Goal: Transaction & Acquisition: Purchase product/service

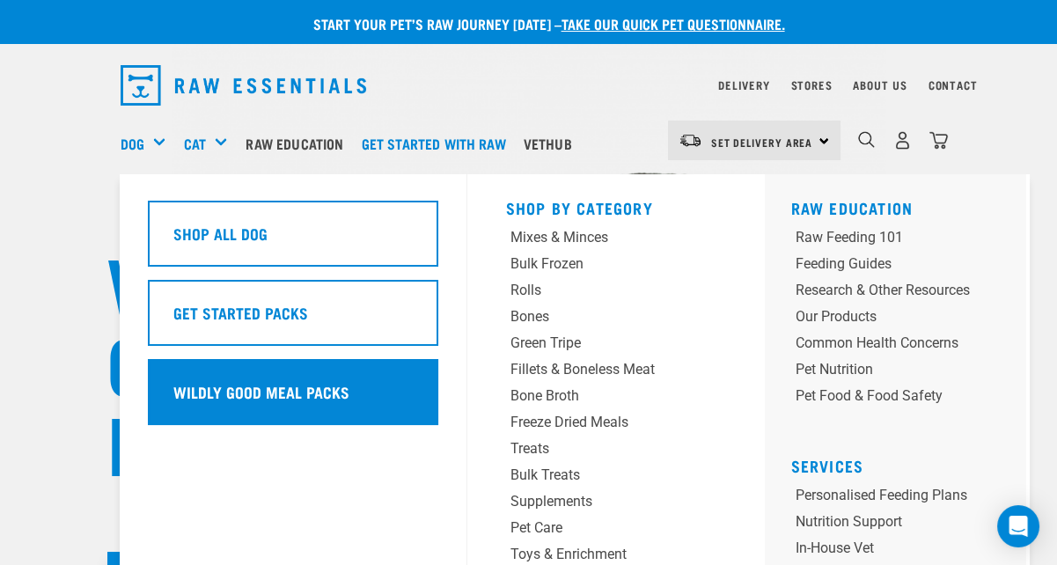
click at [155, 367] on div "Wildly Good Meal Packs" at bounding box center [293, 392] width 290 height 66
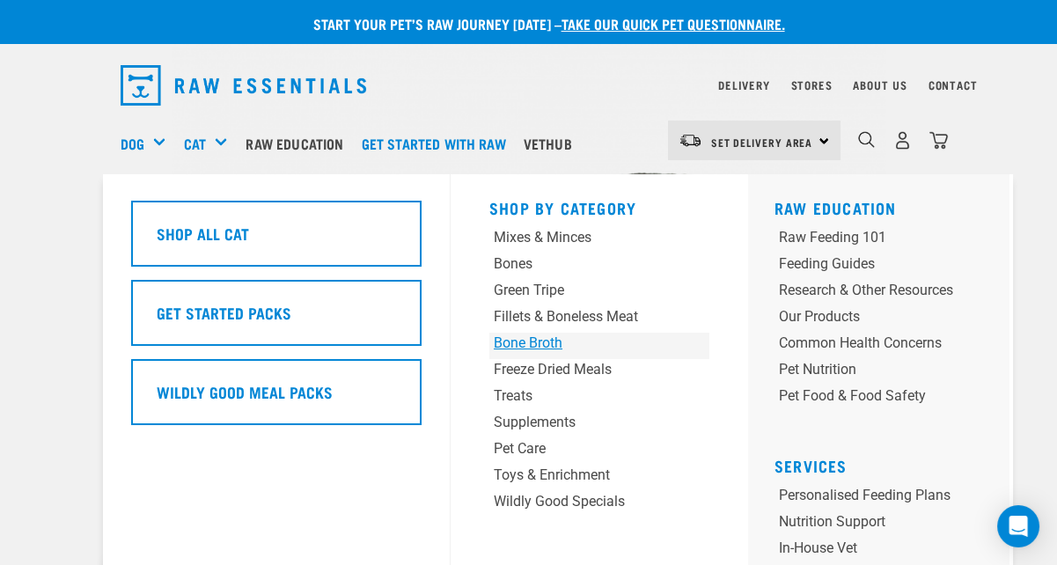
click at [494, 333] on div "Bone Broth" at bounding box center [580, 343] width 173 height 21
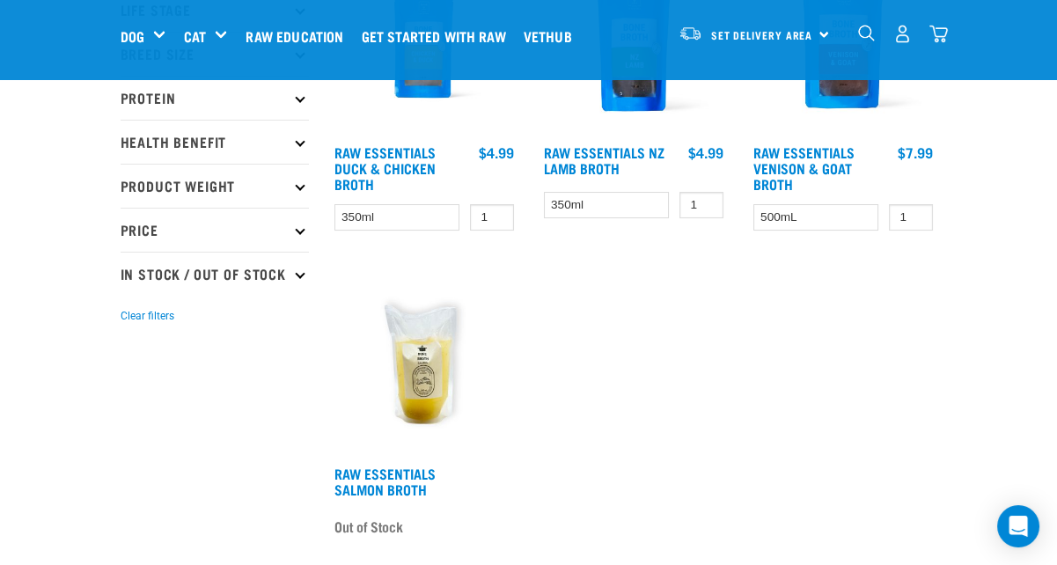
scroll to position [322, 0]
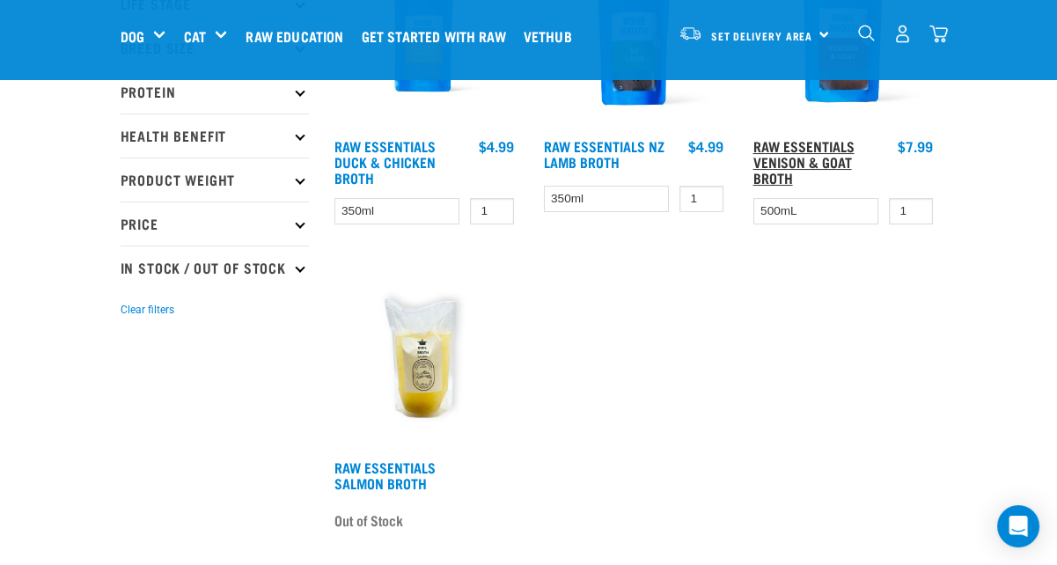
click at [753, 144] on link "Raw Essentials Venison & Goat Broth" at bounding box center [803, 162] width 101 height 40
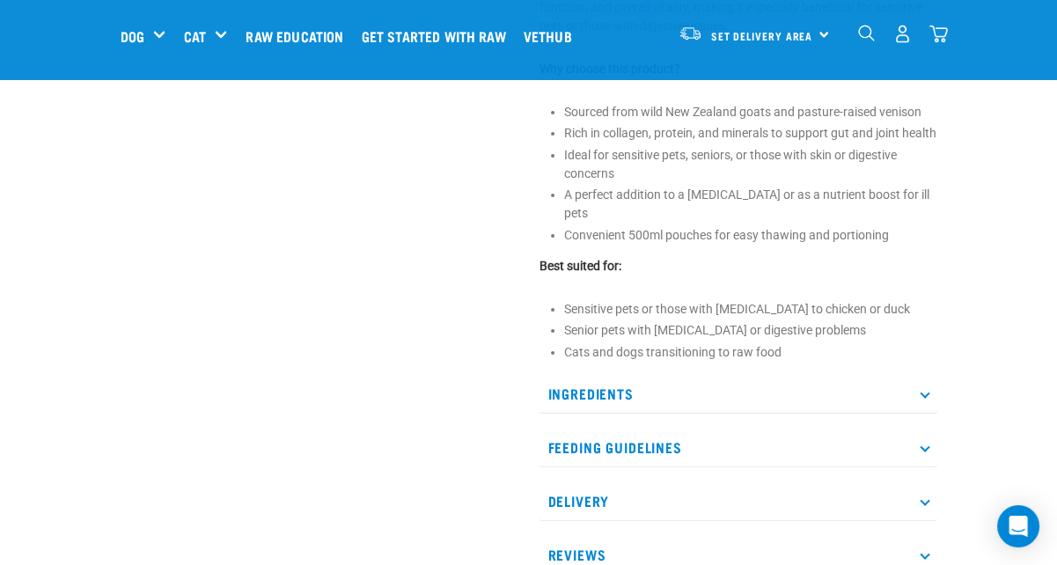
scroll to position [766, 0]
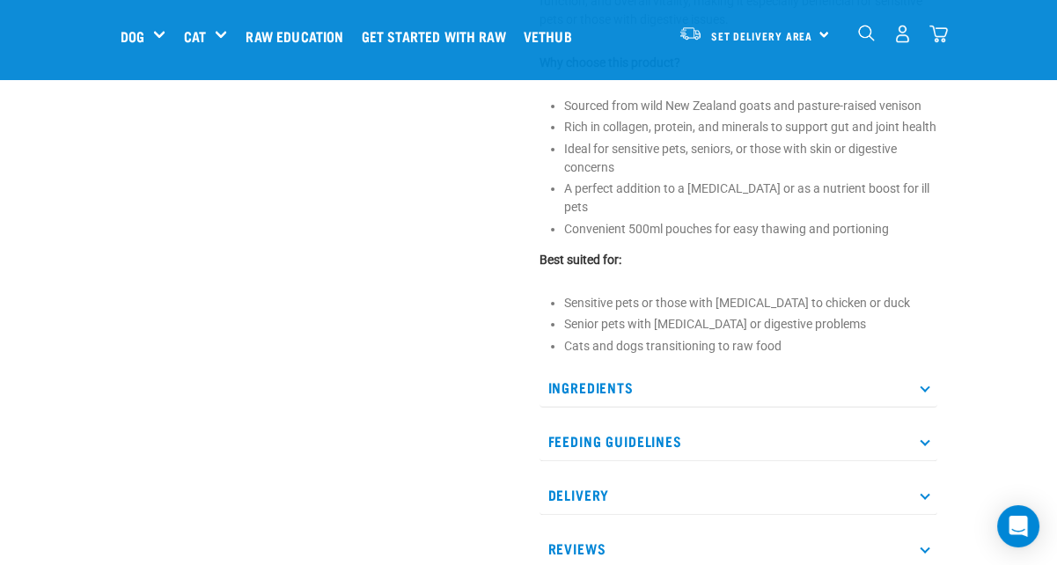
click at [937, 475] on p "Delivery" at bounding box center [738, 495] width 398 height 40
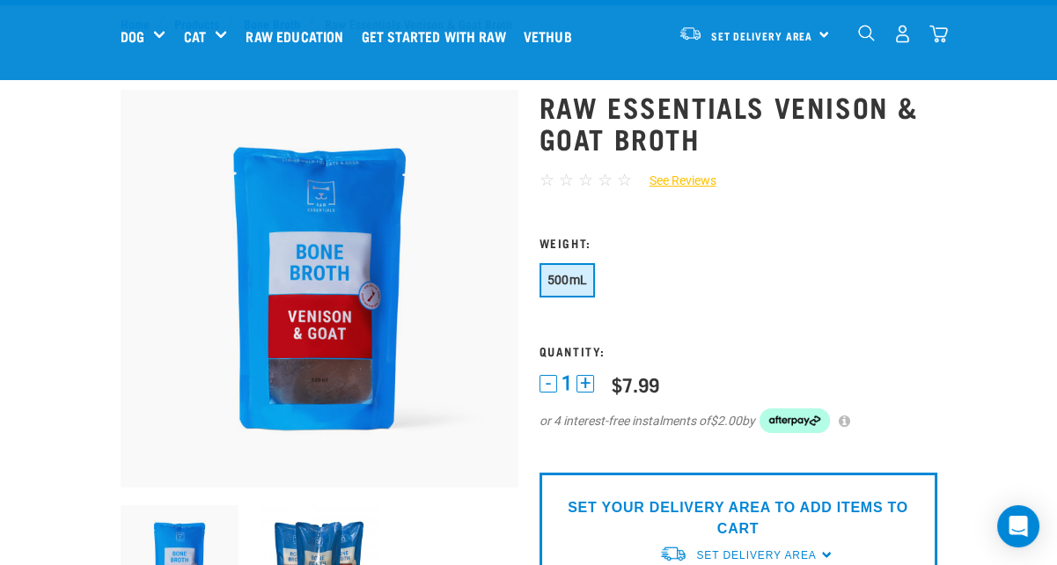
scroll to position [0, 0]
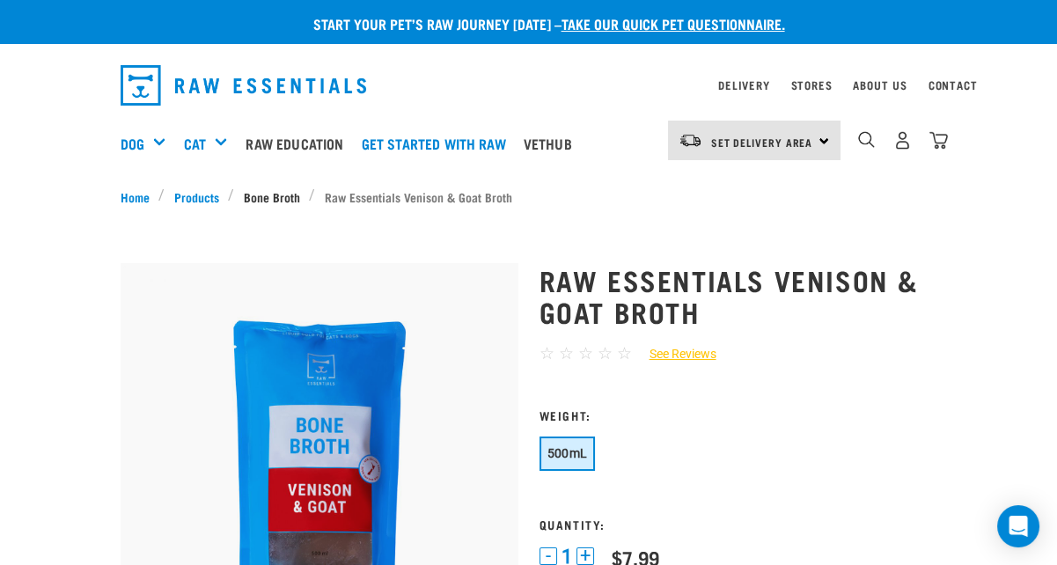
click at [234, 193] on link "Bone Broth" at bounding box center [271, 196] width 75 height 18
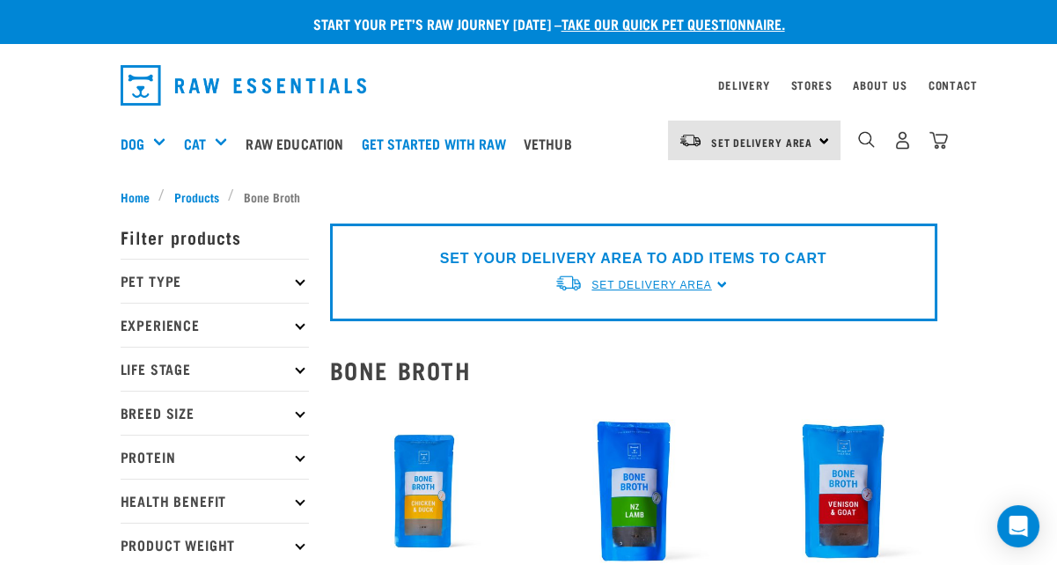
click at [644, 279] on span "Set Delivery Area" at bounding box center [651, 285] width 120 height 12
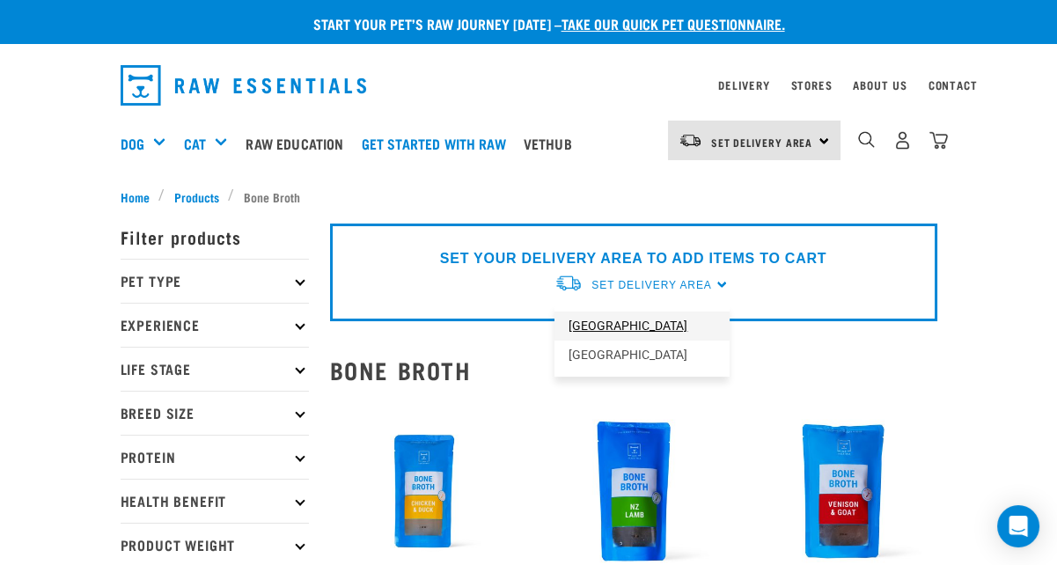
click at [640, 312] on link "[GEOGRAPHIC_DATA]" at bounding box center [641, 326] width 175 height 29
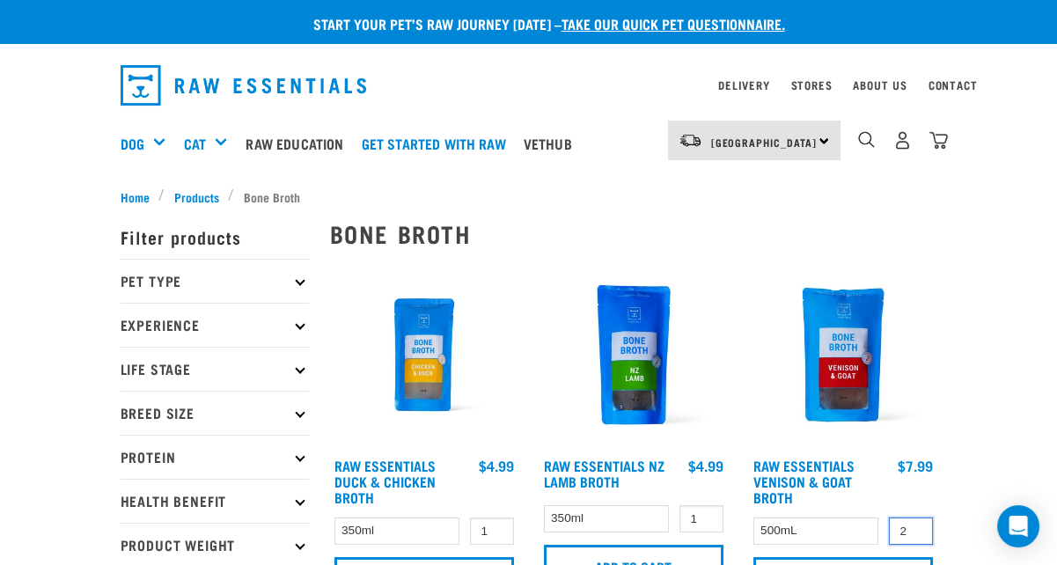
click at [889, 517] on input "2" at bounding box center [911, 530] width 44 height 27
click at [889, 517] on input "3" at bounding box center [911, 530] width 44 height 27
click at [889, 517] on input "4" at bounding box center [911, 530] width 44 height 27
click at [889, 517] on input "5" at bounding box center [911, 530] width 44 height 27
click at [889, 517] on input "6" at bounding box center [911, 530] width 44 height 27
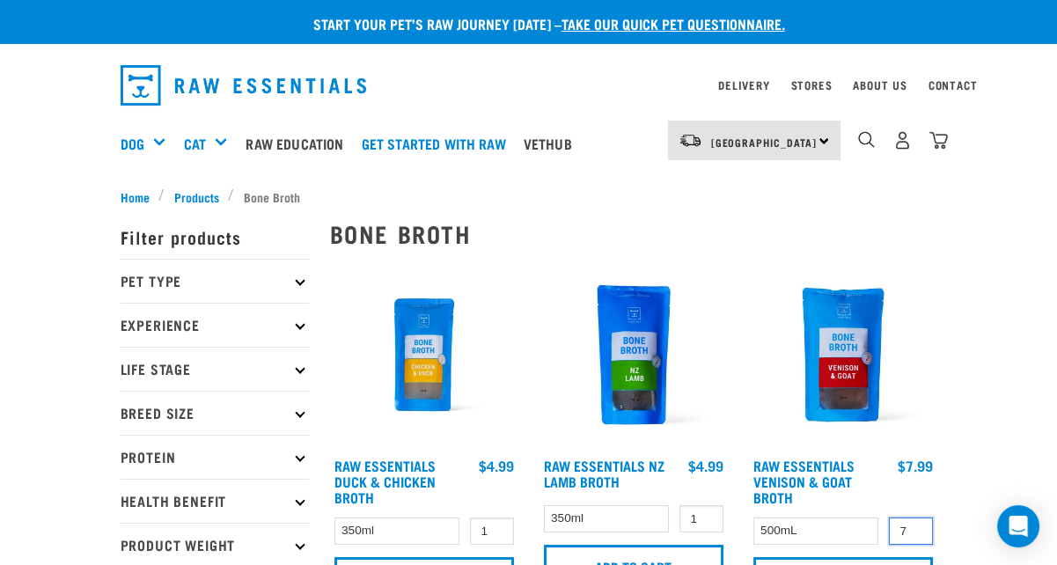
click at [889, 517] on input "7" at bounding box center [911, 530] width 44 height 27
click at [889, 517] on input "8" at bounding box center [911, 530] width 44 height 27
click at [889, 517] on input "9" at bounding box center [911, 530] width 44 height 27
click at [889, 517] on input "10" at bounding box center [911, 530] width 44 height 27
click at [889, 517] on input "11" at bounding box center [911, 530] width 44 height 27
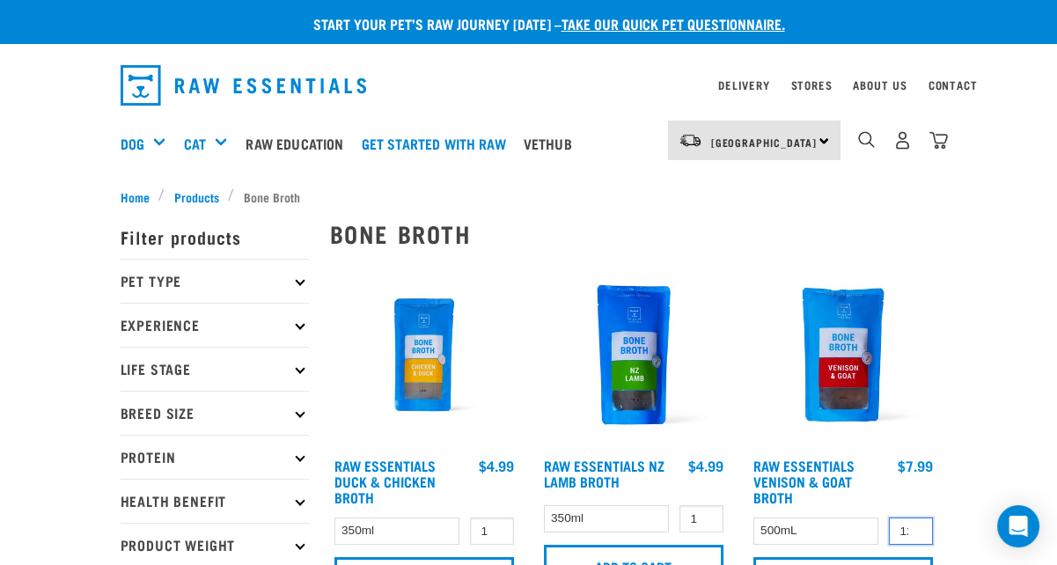
click at [889, 517] on input "12" at bounding box center [911, 530] width 44 height 27
click at [889, 517] on input "13" at bounding box center [911, 530] width 44 height 27
click at [889, 517] on input "14" at bounding box center [911, 530] width 44 height 27
click at [889, 517] on input "15" at bounding box center [911, 530] width 44 height 27
click at [889, 517] on input "16" at bounding box center [911, 530] width 44 height 27
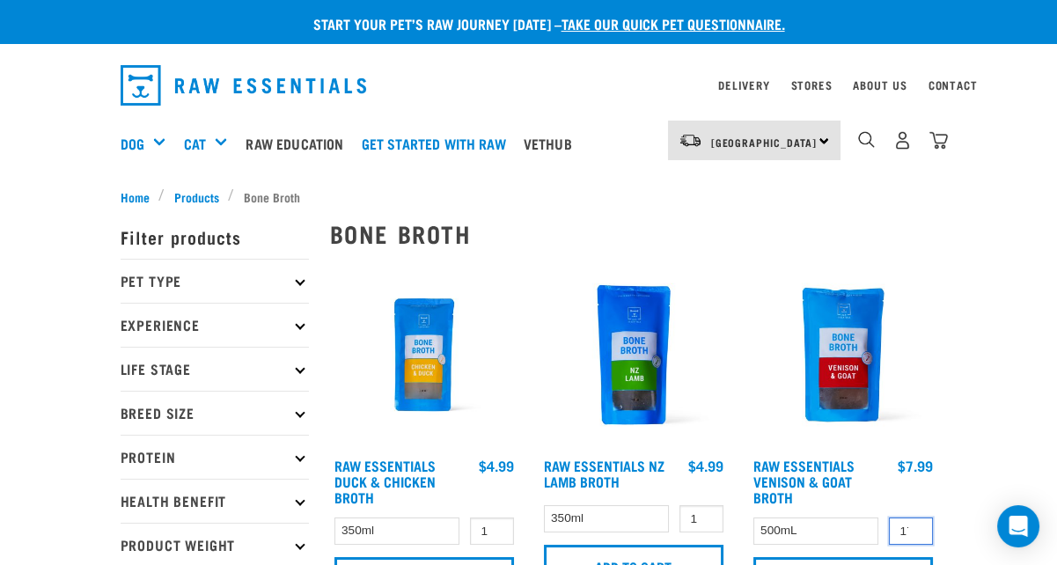
click at [889, 517] on input "17" at bounding box center [911, 530] width 44 height 27
click at [889, 517] on input "18" at bounding box center [911, 530] width 44 height 27
click at [889, 517] on input "19" at bounding box center [911, 530] width 44 height 27
type input "20"
click at [889, 517] on input "20" at bounding box center [911, 530] width 44 height 27
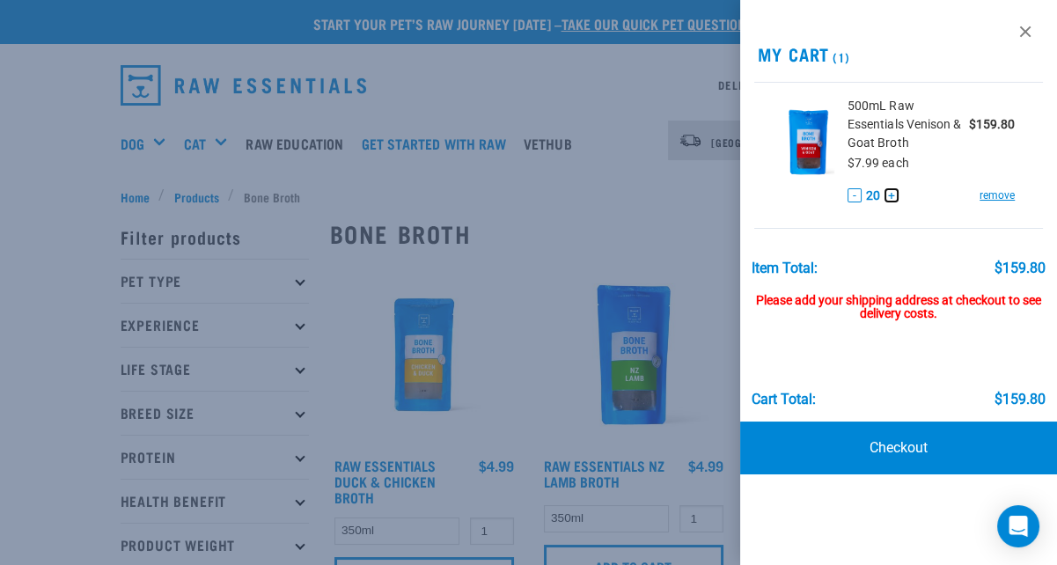
click at [890, 197] on button "+" at bounding box center [891, 195] width 14 height 14
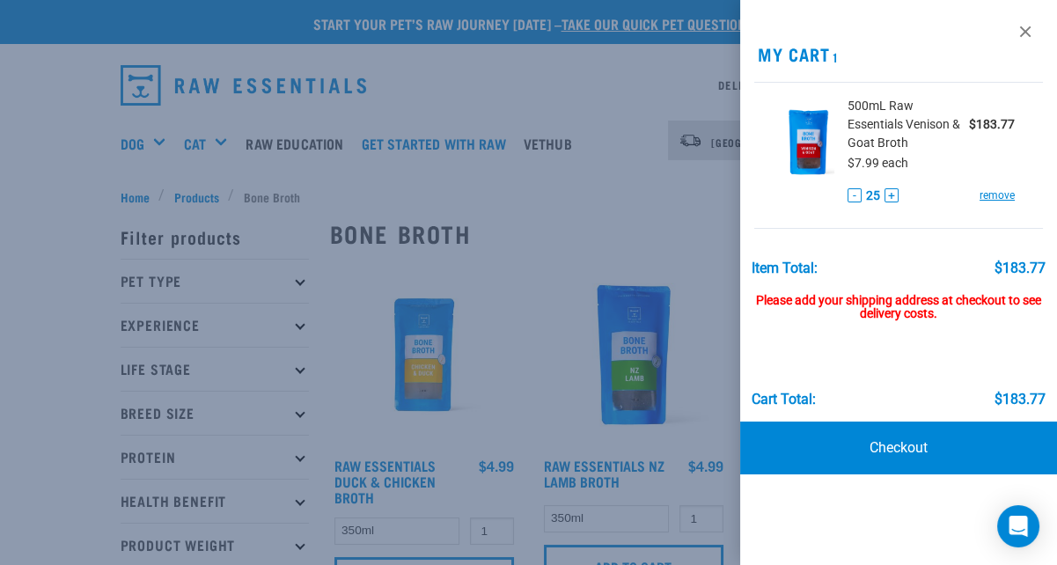
click at [889, 218] on li "500mL Raw Essentials Venison & Goat Broth $183.77 $7.99 each - 25 + remove" at bounding box center [898, 155] width 289 height 147
click at [886, 446] on link "Checkout" at bounding box center [898, 448] width 317 height 53
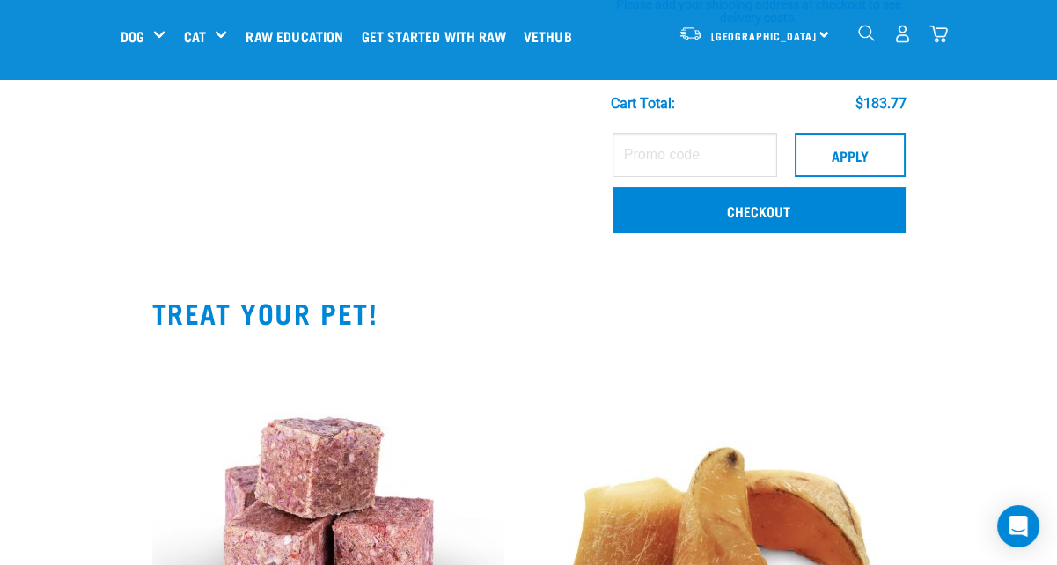
scroll to position [340, 0]
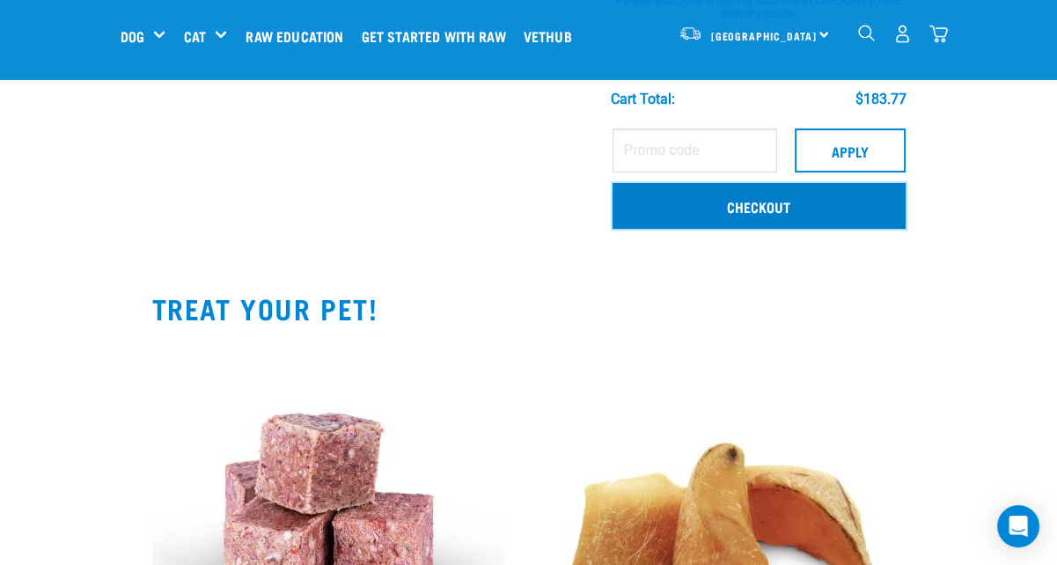
click at [886, 202] on link "Checkout" at bounding box center [758, 206] width 293 height 46
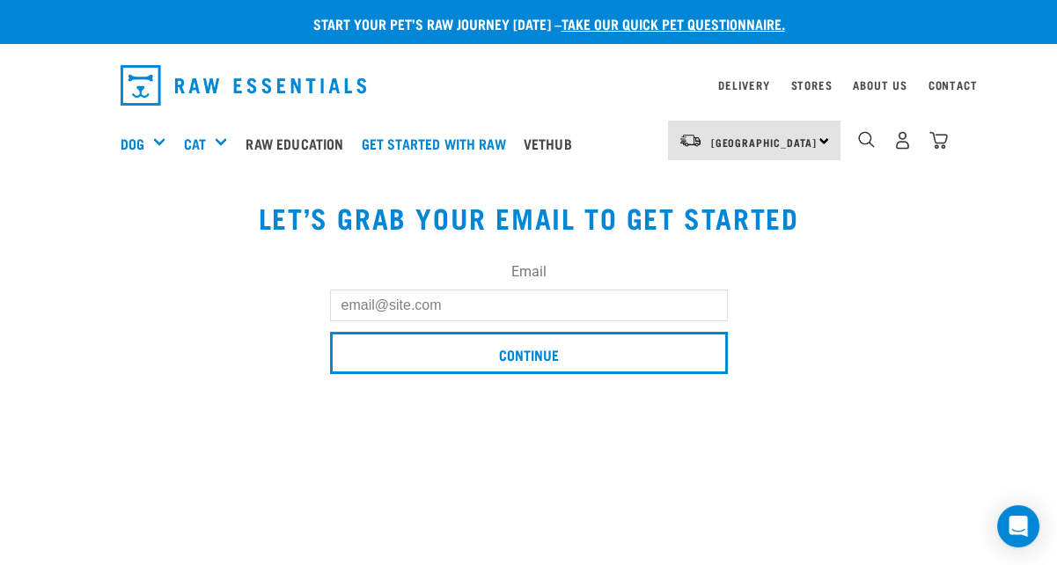
click at [584, 298] on input "Email" at bounding box center [529, 306] width 398 height 32
type input "[PERSON_NAME][EMAIL_ADDRESS][DOMAIN_NAME]"
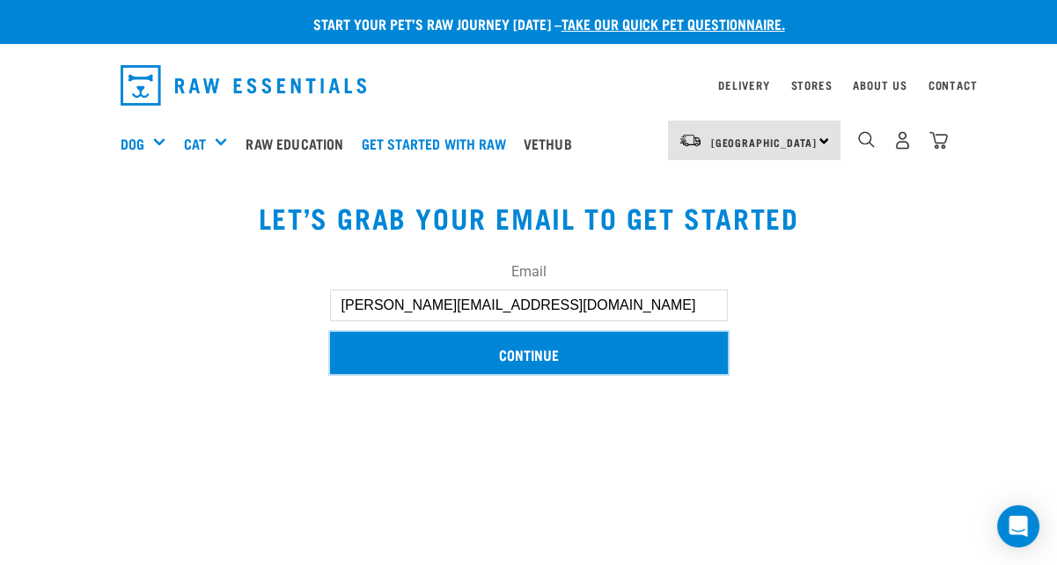
click at [536, 337] on input "Continue" at bounding box center [529, 353] width 398 height 42
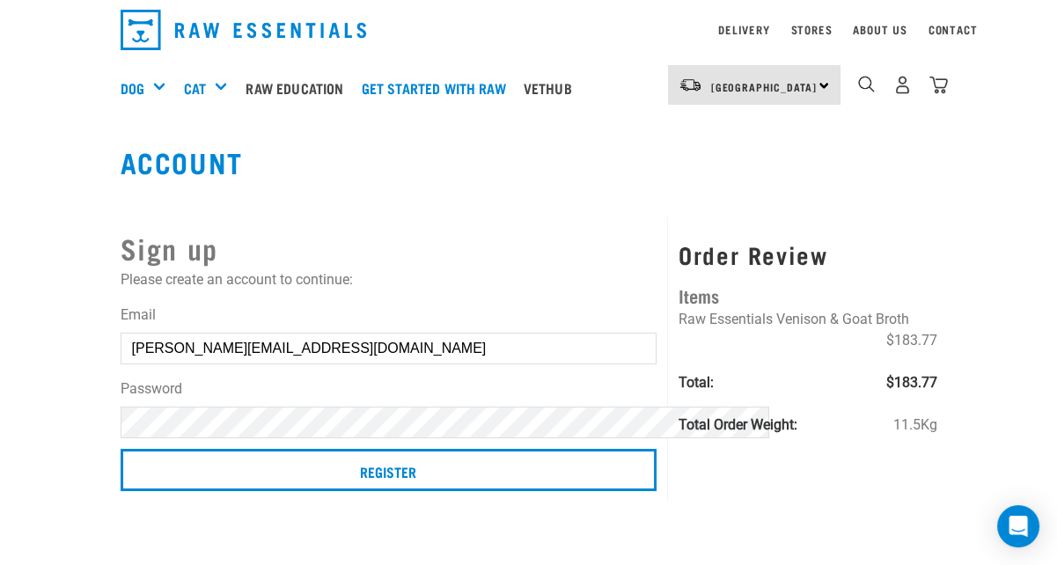
scroll to position [48, 0]
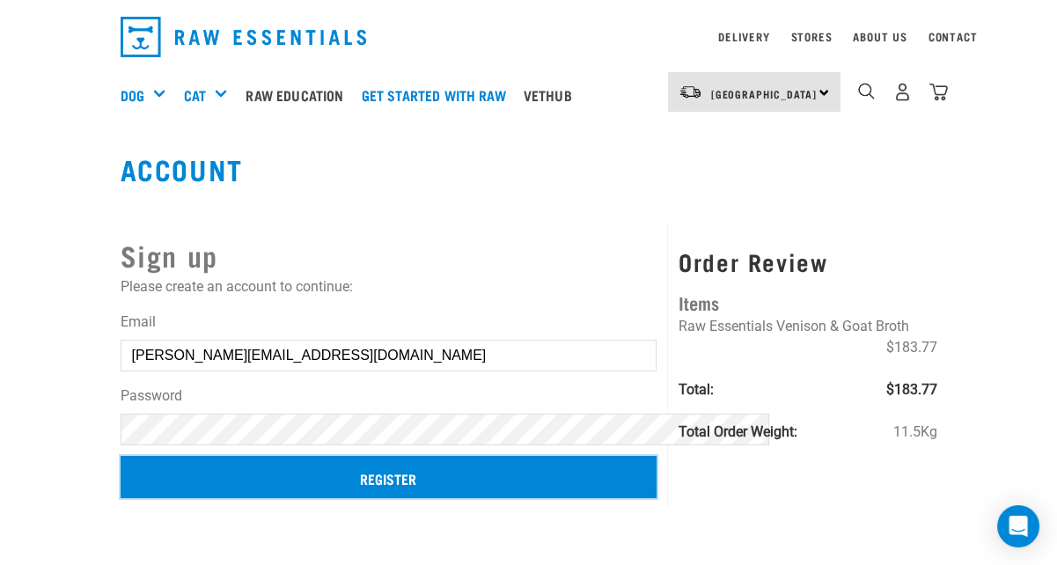
click at [377, 473] on input "Register" at bounding box center [389, 477] width 537 height 42
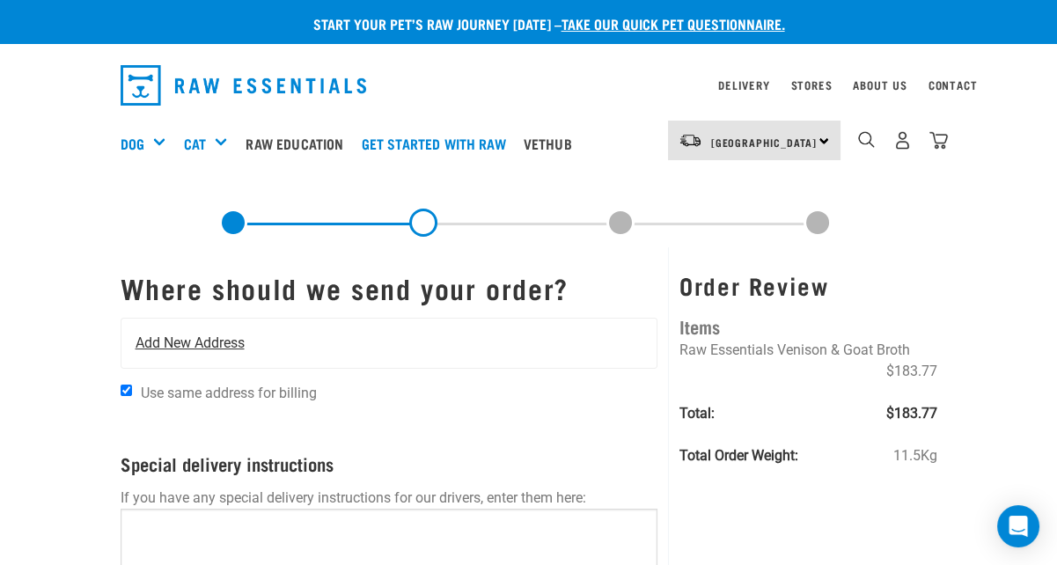
click at [253, 332] on div "Add New Address" at bounding box center [389, 343] width 536 height 49
click at [146, 333] on span "Add New Address" at bounding box center [190, 343] width 109 height 21
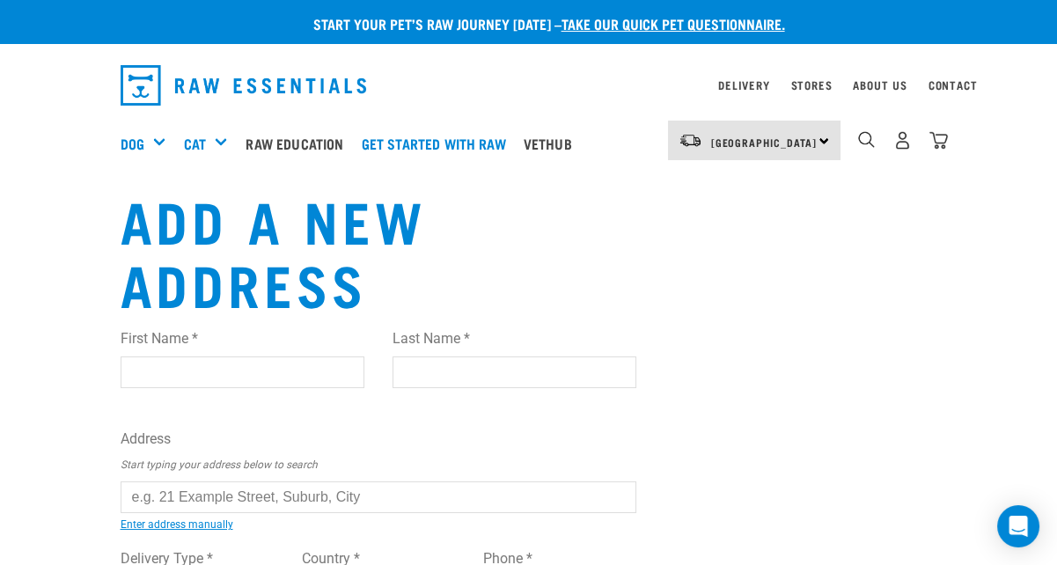
click at [140, 356] on input "First Name *" at bounding box center [243, 372] width 244 height 32
type input "Glenda"
type input "McLeod"
type input "58 O'brien Road, Omiha, Omiha, Omiha, Omiha"
type input "Waiheke Island"
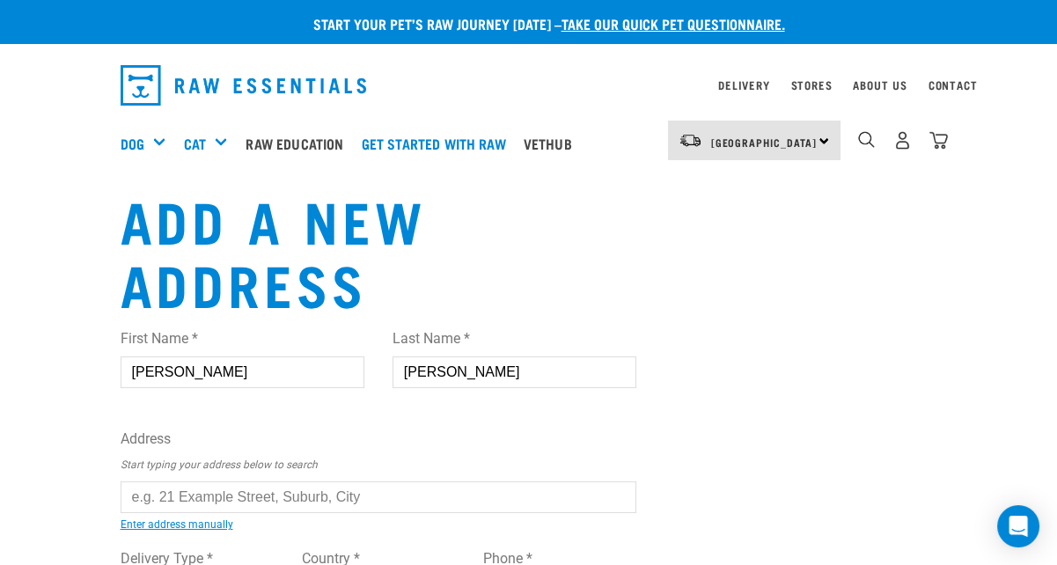
type input "1081"
type input "021372664"
click at [162, 481] on input "text" at bounding box center [379, 497] width 517 height 32
click at [164, 481] on input "text" at bounding box center [379, 497] width 517 height 32
click at [170, 479] on div "First Name * Glenda Last Name * McLeod Address Start typing your address below …" at bounding box center [379, 486] width 517 height 344
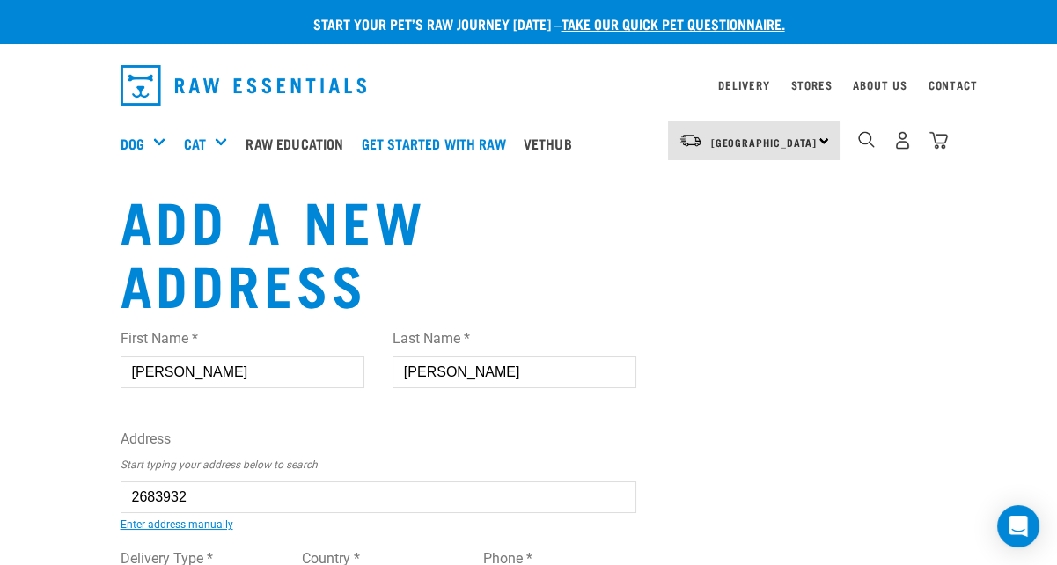
type input "58 O'brien Road, Omiha, Waiheke Island 1081"
type input "[STREET_ADDRESS]"
type input "Omiha"
type input "Auckland"
select select "AUK"
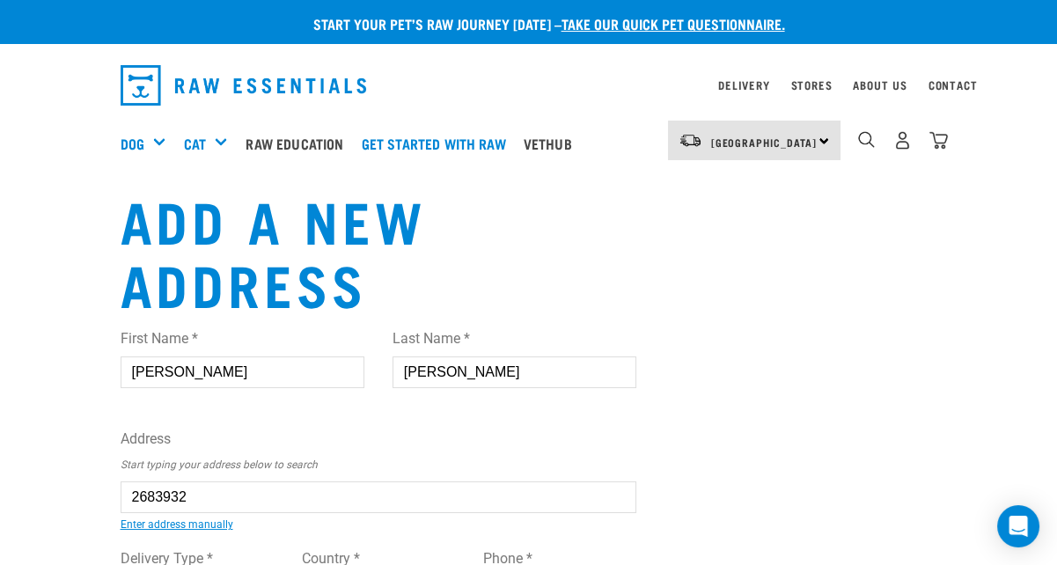
select select "Urban"
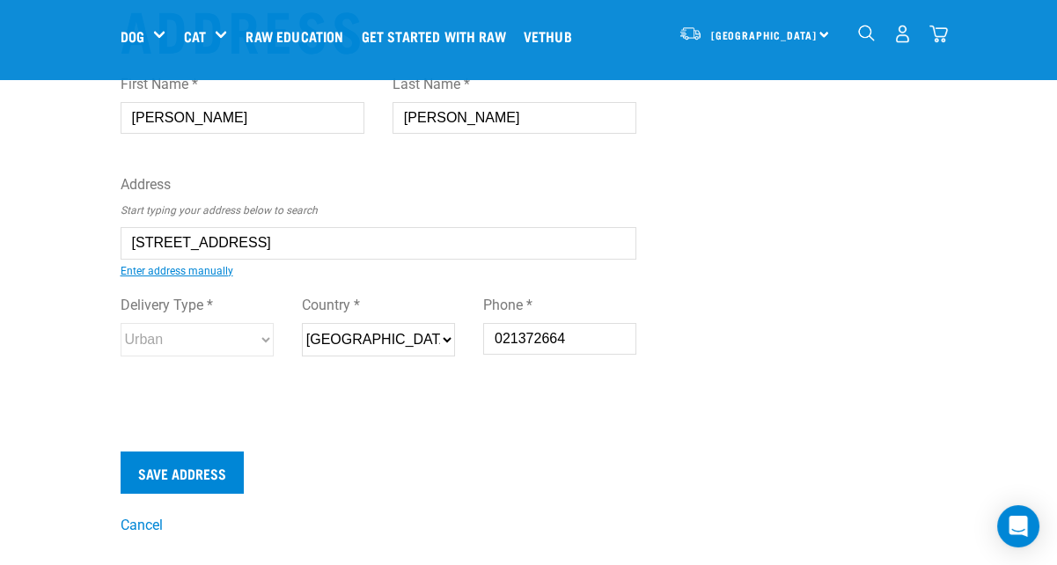
scroll to position [125, 0]
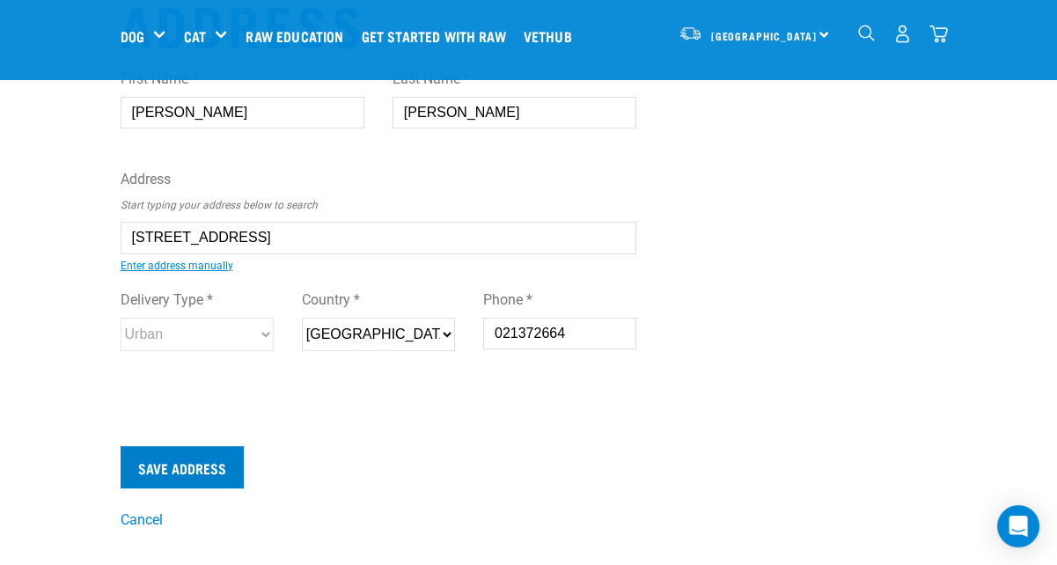
type input "58 O'brien Road, Omiha, Waiheke Island 1081"
click at [143, 446] on input "Save Address" at bounding box center [182, 467] width 123 height 42
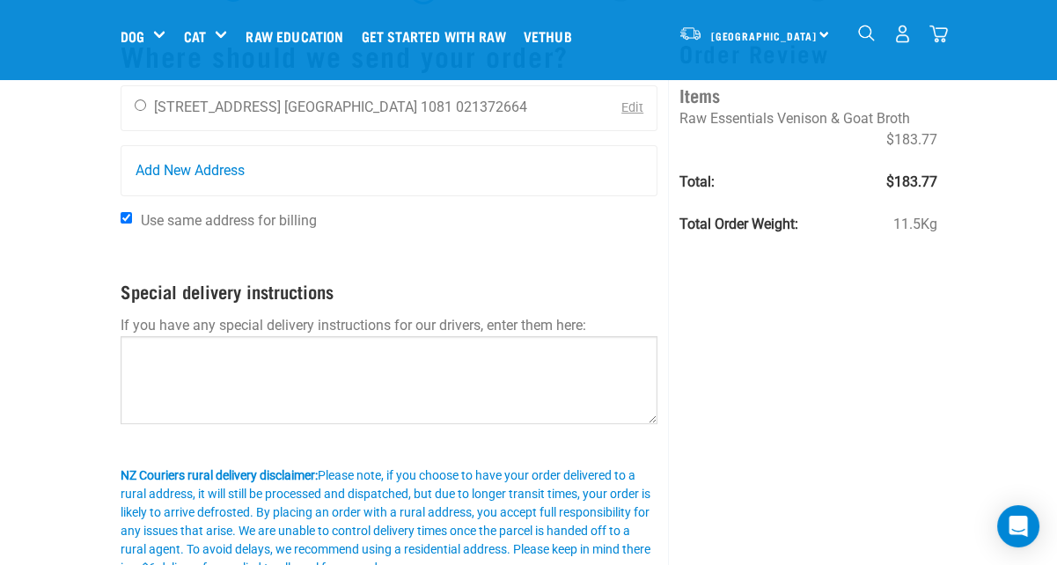
scroll to position [112, 0]
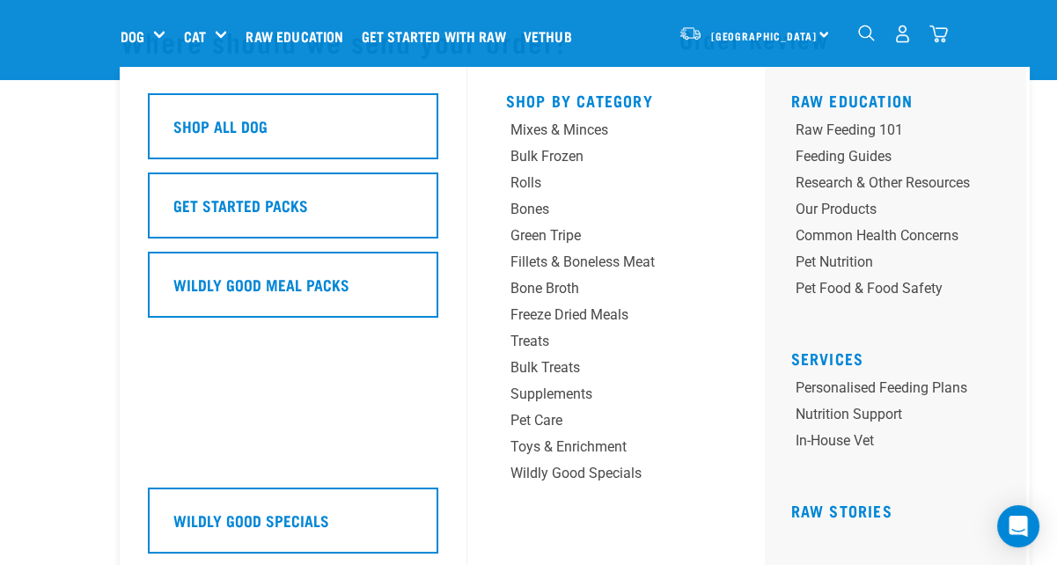
click at [137, 69] on div "Shop All Dog Get Started Packs Wildly Good Meal Packs Wildly Good Specials" at bounding box center [302, 322] width 330 height 510
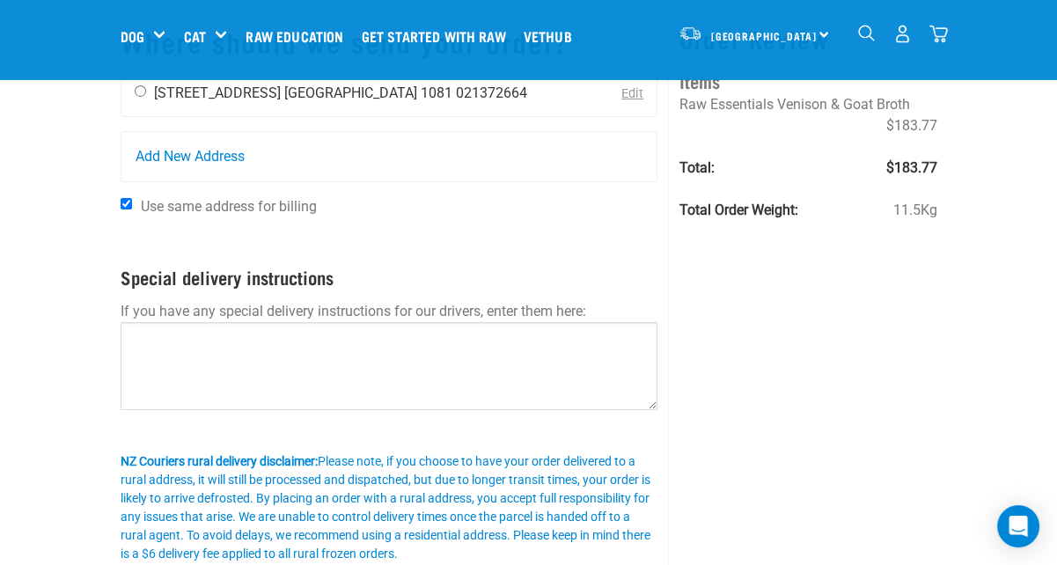
click at [135, 91] on input "radio" at bounding box center [140, 90] width 11 height 11
radio input "true"
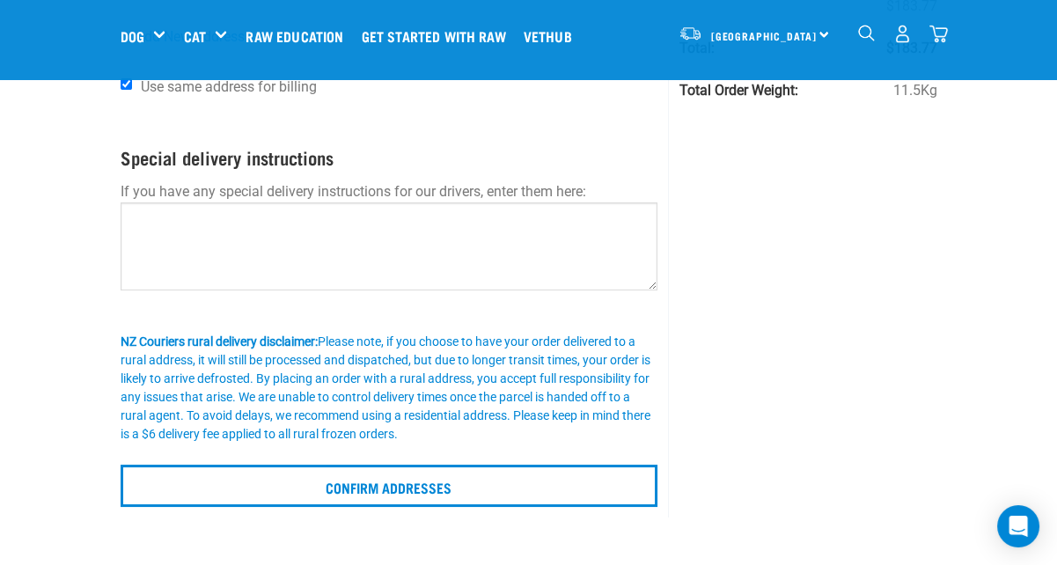
scroll to position [232, 0]
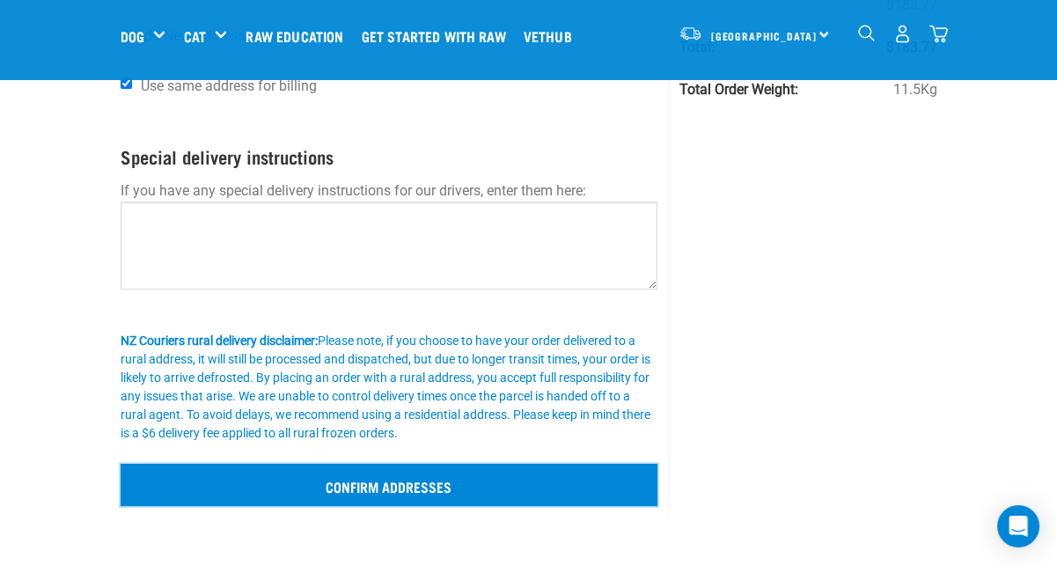
click at [339, 464] on input "Confirm addresses" at bounding box center [390, 485] width 538 height 42
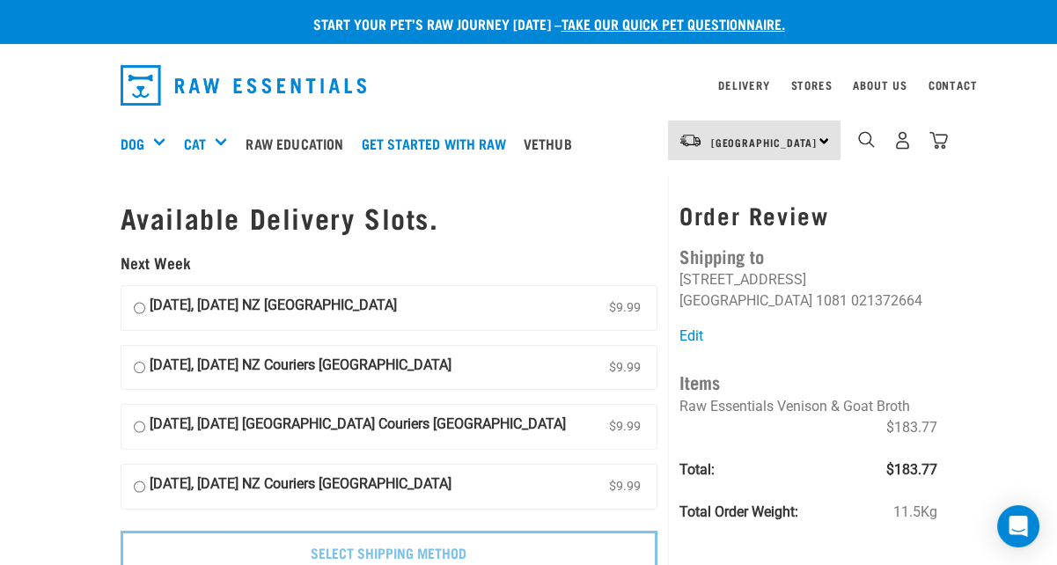
click at [134, 295] on input "[DATE], [DATE] NZ [GEOGRAPHIC_DATA] $9.99" at bounding box center [139, 308] width 11 height 26
radio input "true"
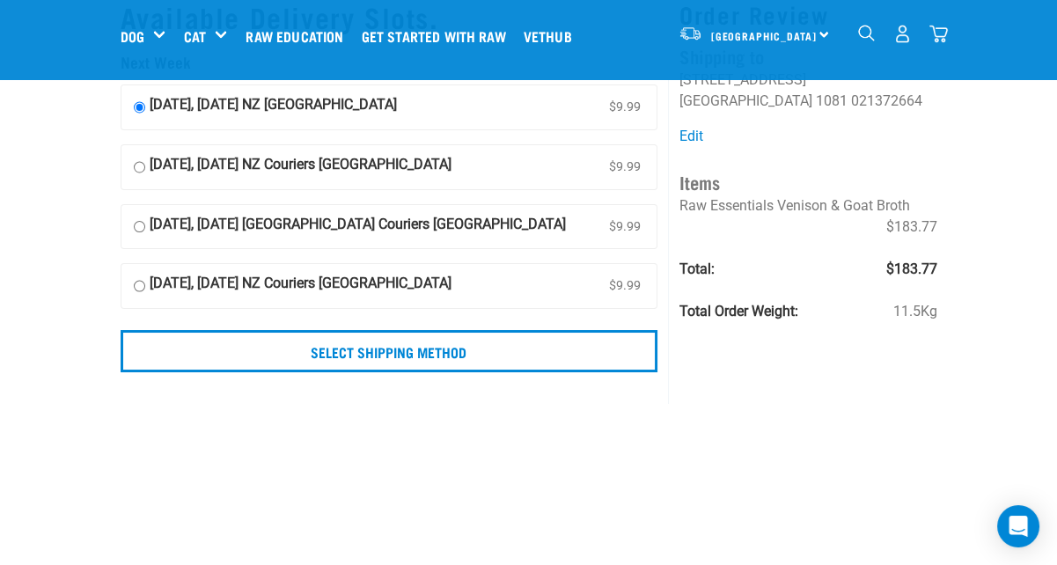
scroll to position [66, 0]
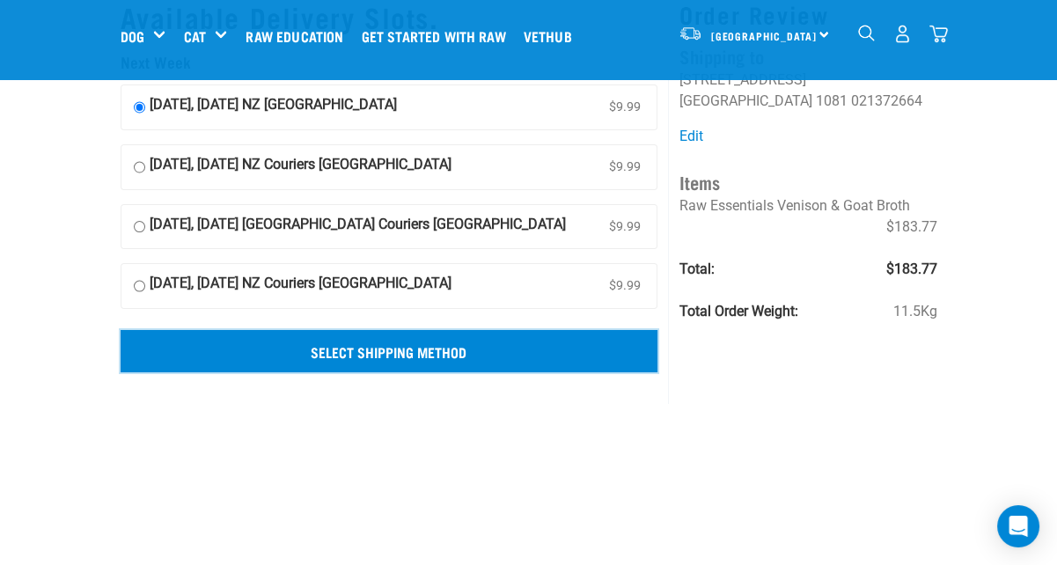
click at [324, 350] on input "Select Shipping Method" at bounding box center [390, 351] width 538 height 42
